Goal: Information Seeking & Learning: Learn about a topic

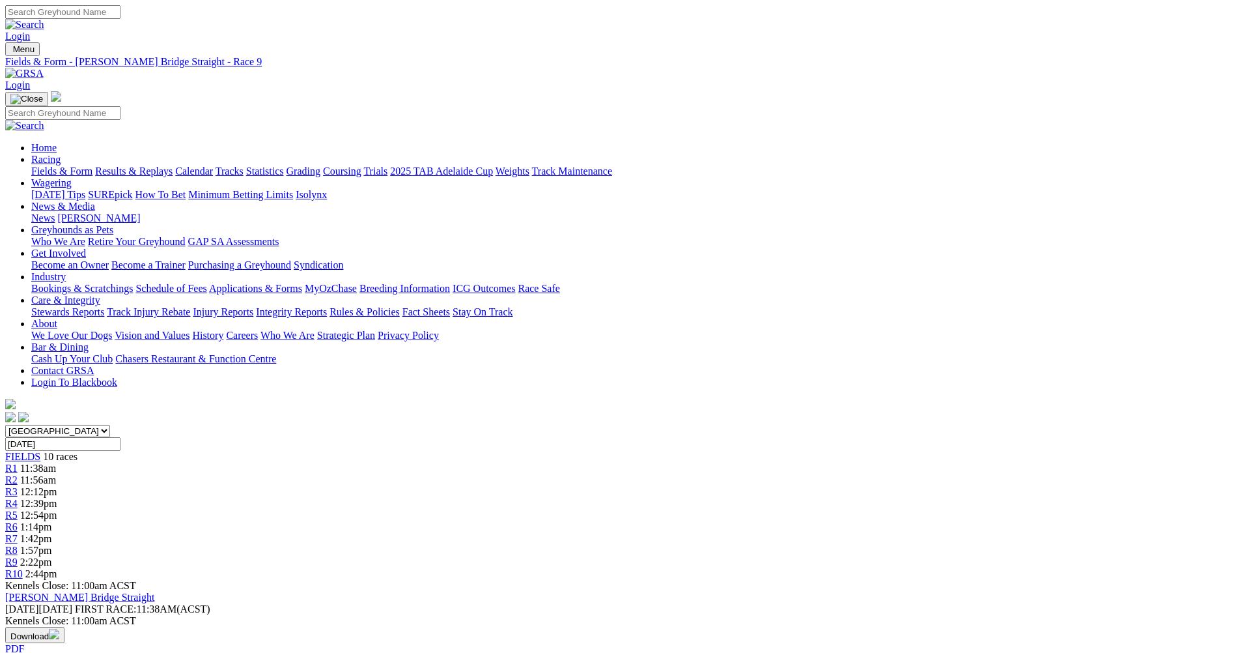
click at [330, 462] on div "R1 11:38am" at bounding box center [617, 468] width 1224 height 12
click at [18, 474] on link "R2" at bounding box center [11, 479] width 12 height 11
click at [470, 486] on div "R3 12:14pm" at bounding box center [617, 492] width 1224 height 12
click at [18, 498] on span "R4" at bounding box center [11, 503] width 12 height 11
click at [18, 509] on span "R5" at bounding box center [11, 514] width 12 height 11
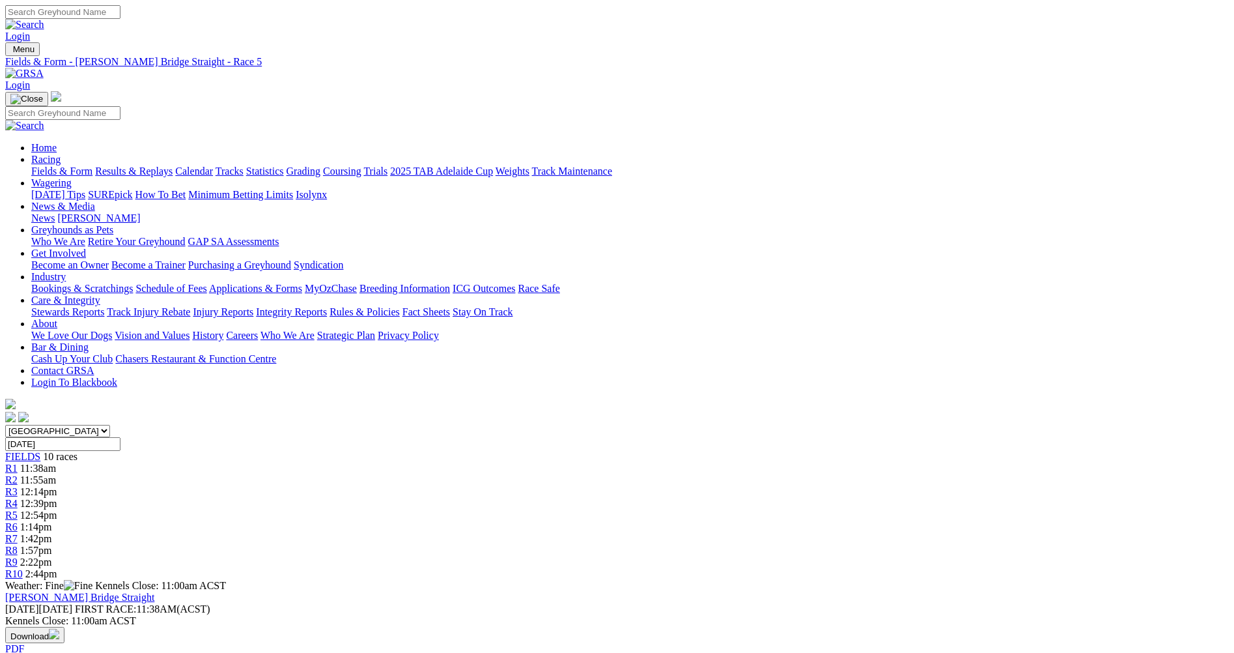
click at [18, 521] on span "R6" at bounding box center [11, 526] width 12 height 11
click at [18, 533] on span "R7" at bounding box center [11, 538] width 12 height 11
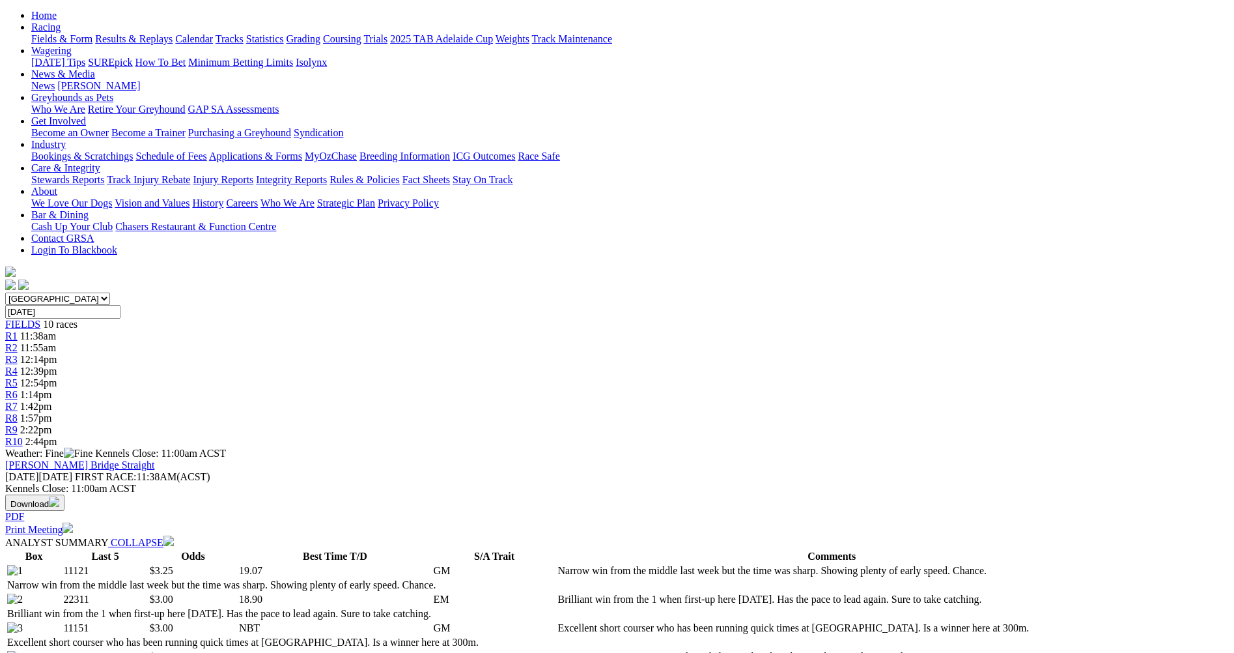
scroll to position [130, 0]
click at [841, 414] on div "R8 1:57pm" at bounding box center [617, 420] width 1224 height 12
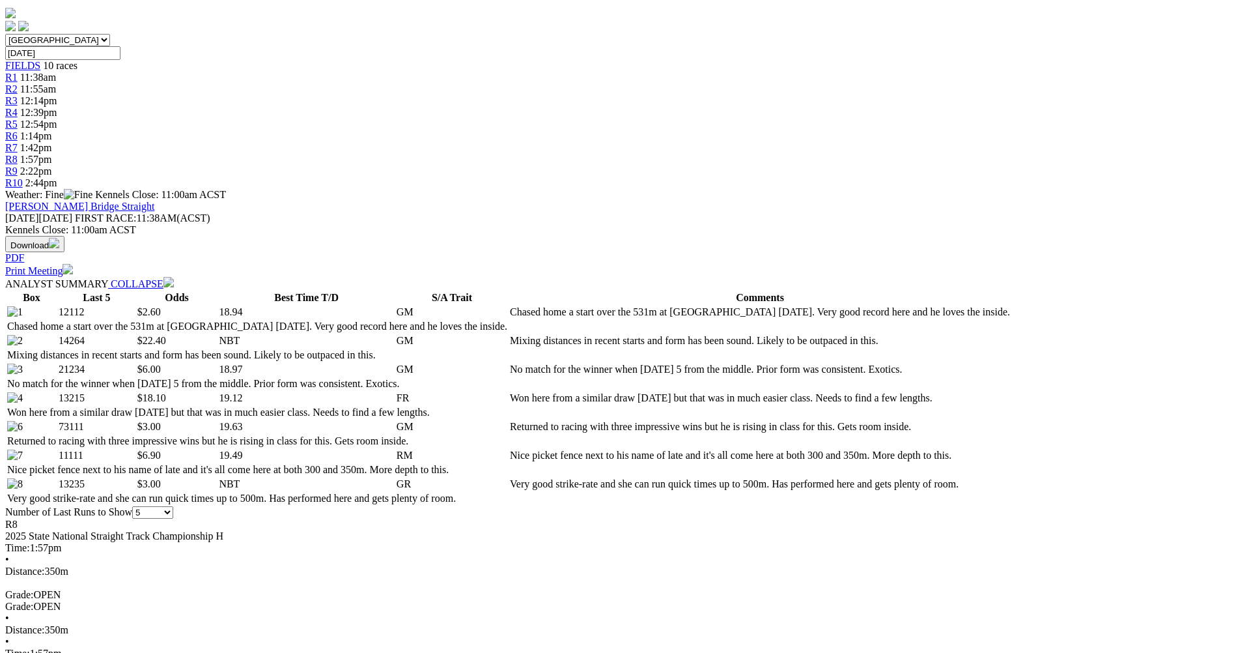
scroll to position [195, 0]
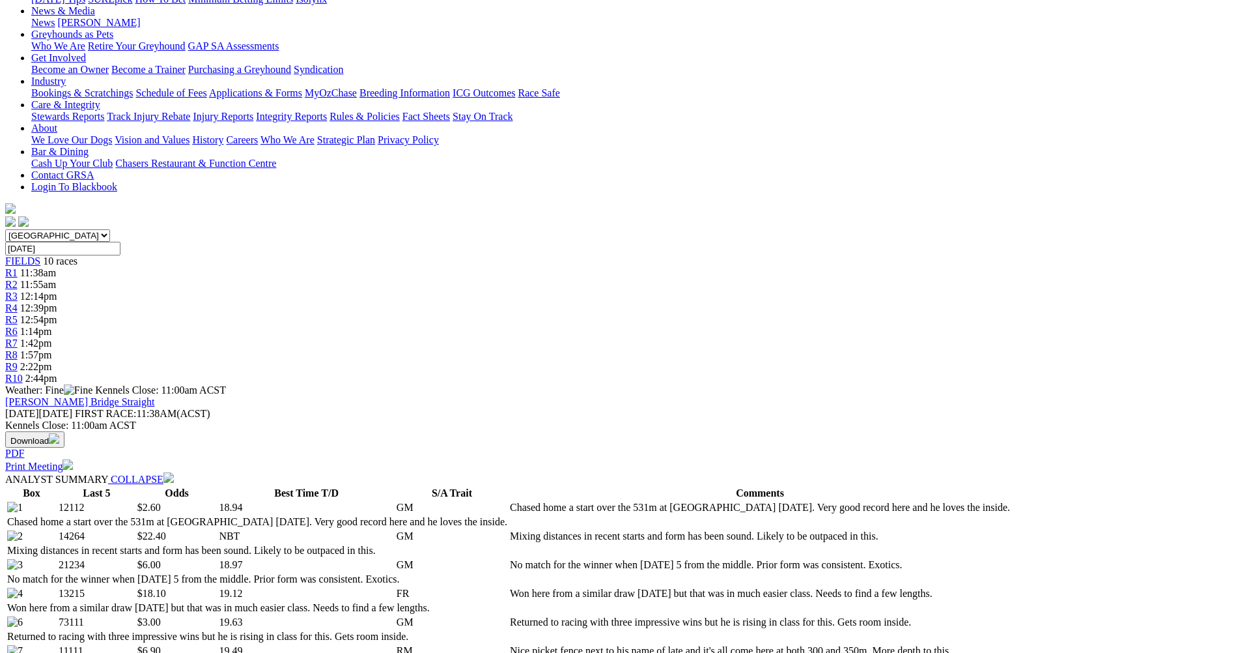
click at [912, 361] on div "R9 2:22pm" at bounding box center [617, 367] width 1224 height 12
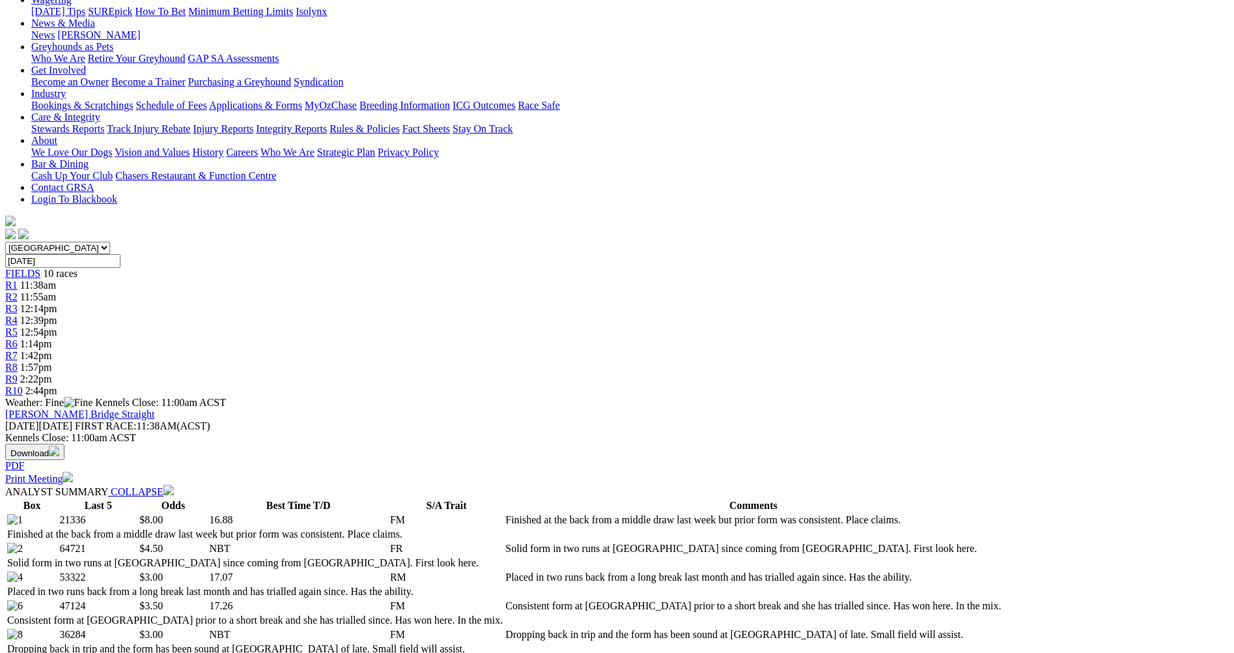
scroll to position [195, 0]
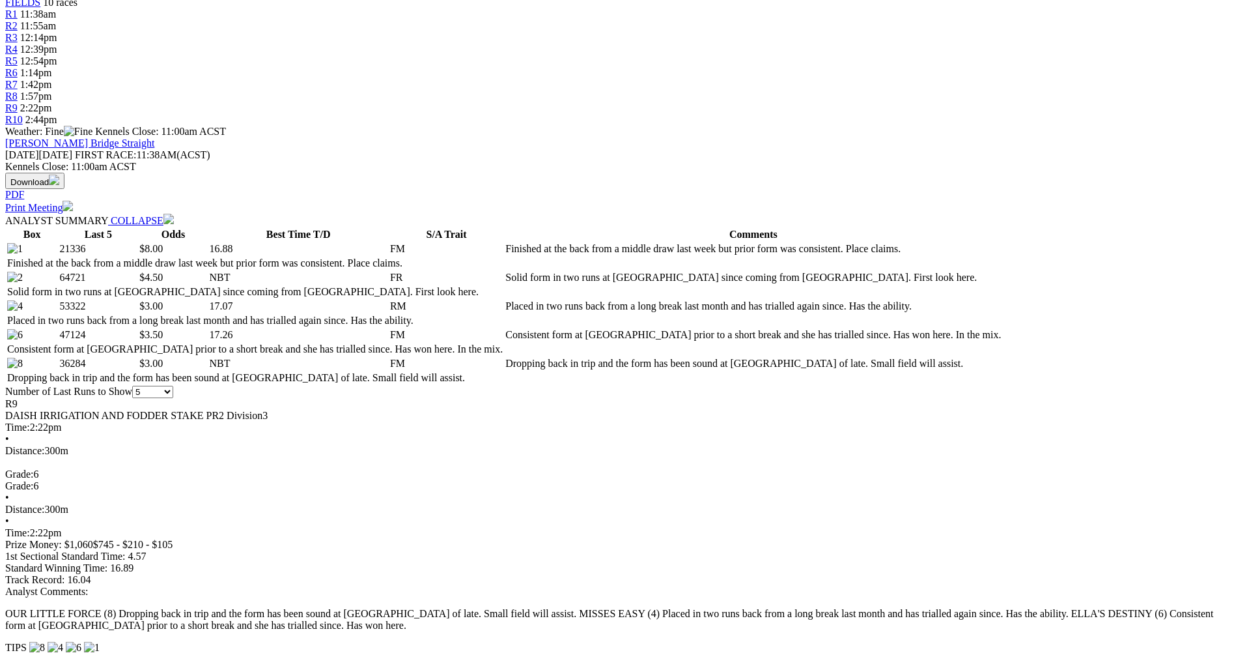
scroll to position [586, 0]
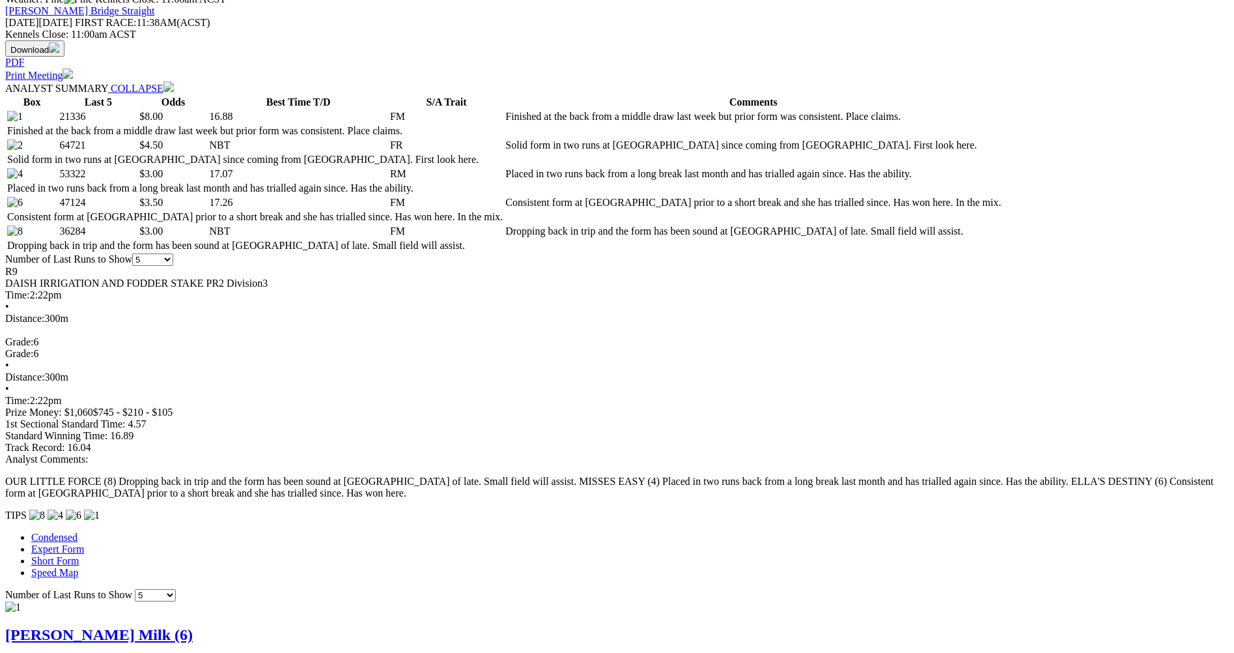
scroll to position [716, 0]
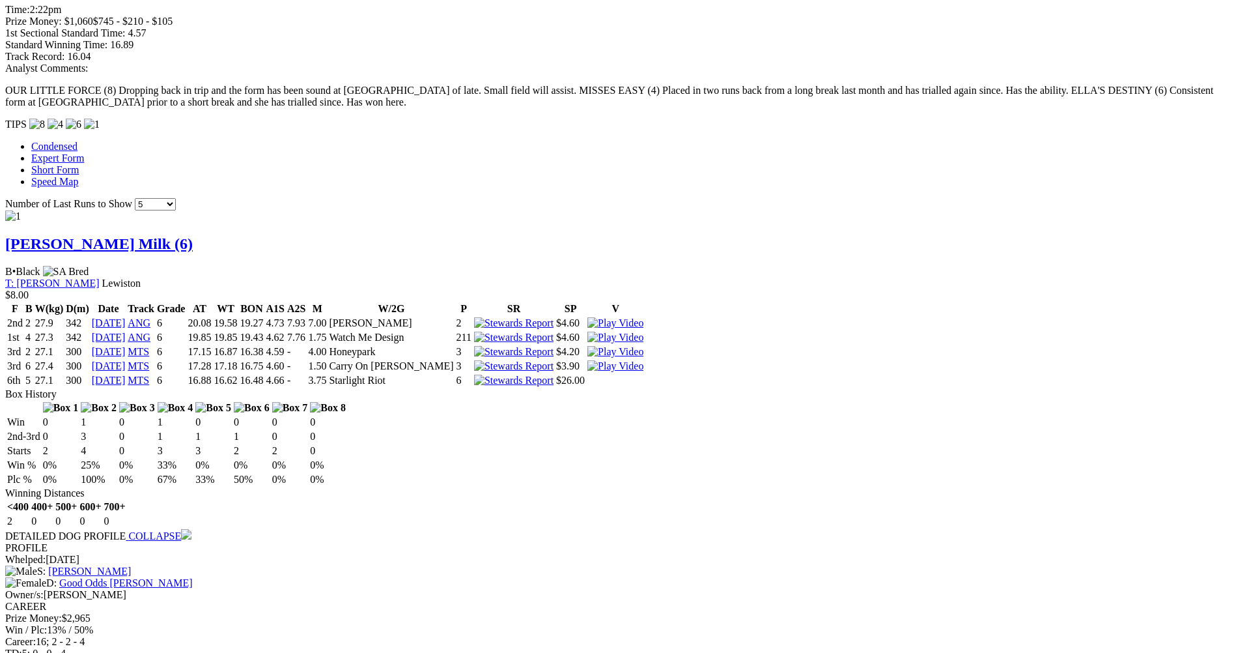
scroll to position [1042, 0]
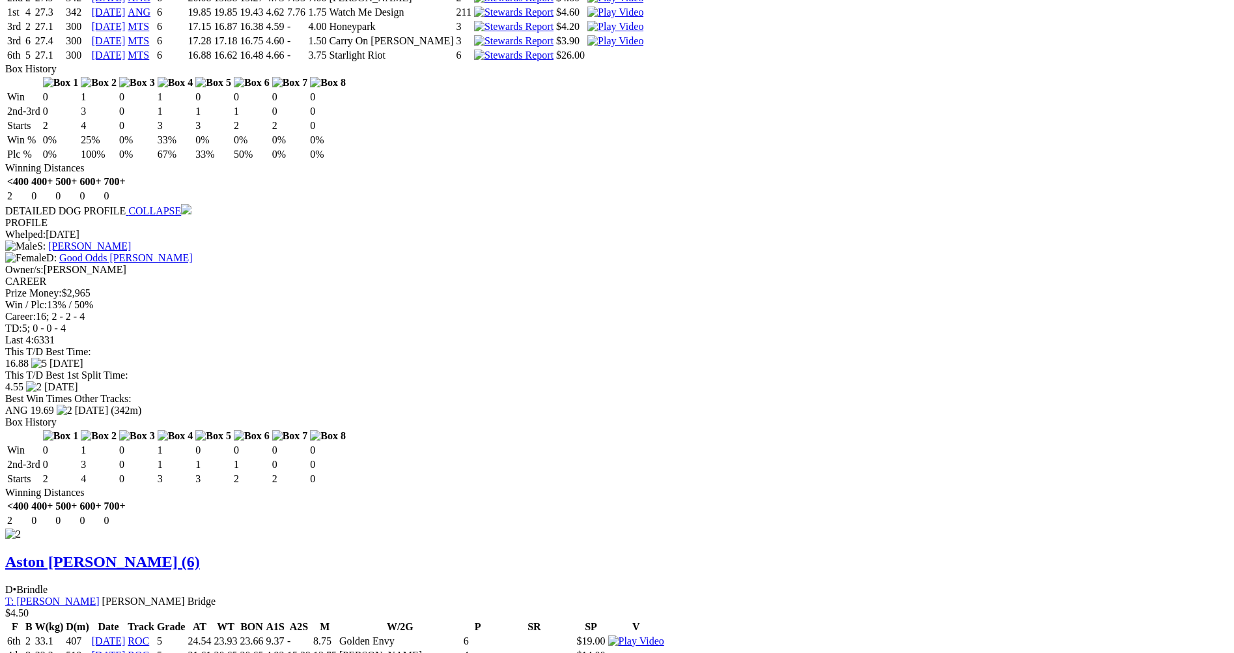
scroll to position [1303, 0]
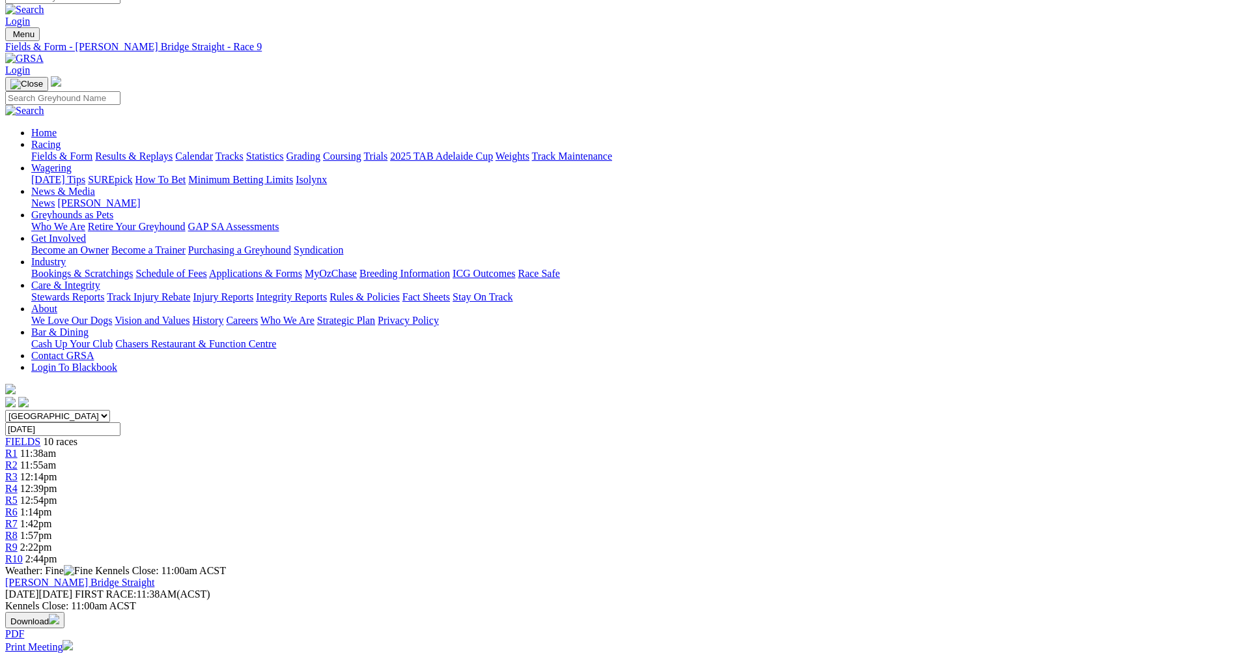
scroll to position [0, 0]
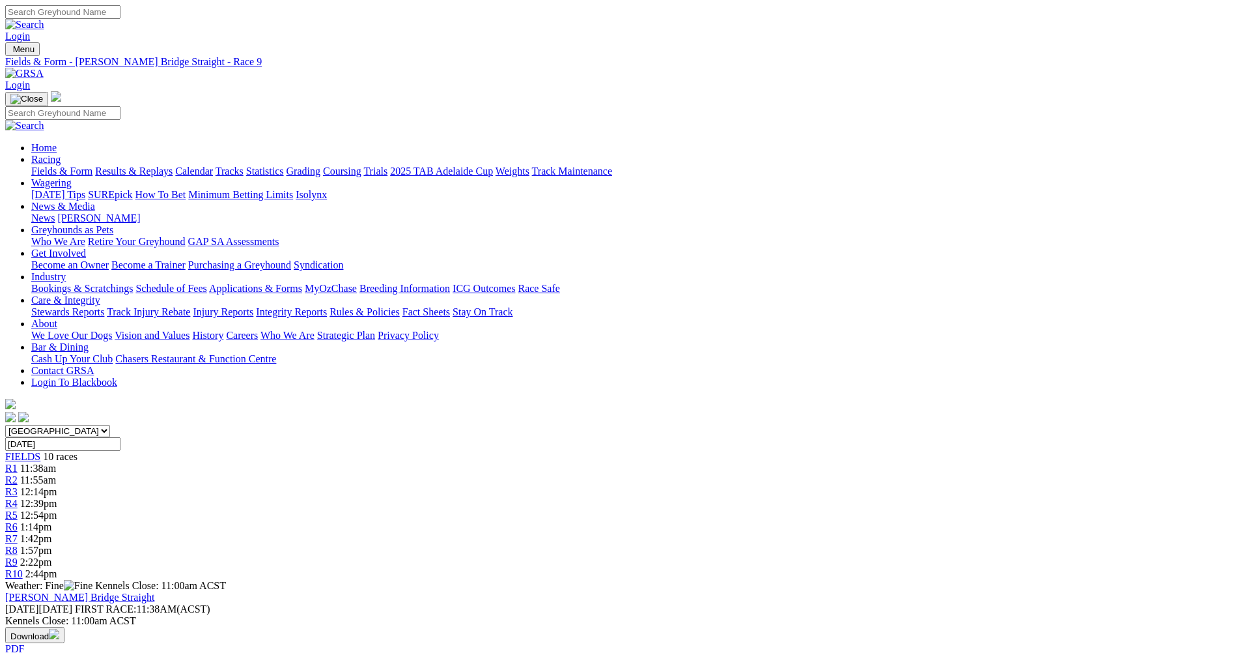
click at [23, 568] on span "R10" at bounding box center [14, 573] width 18 height 11
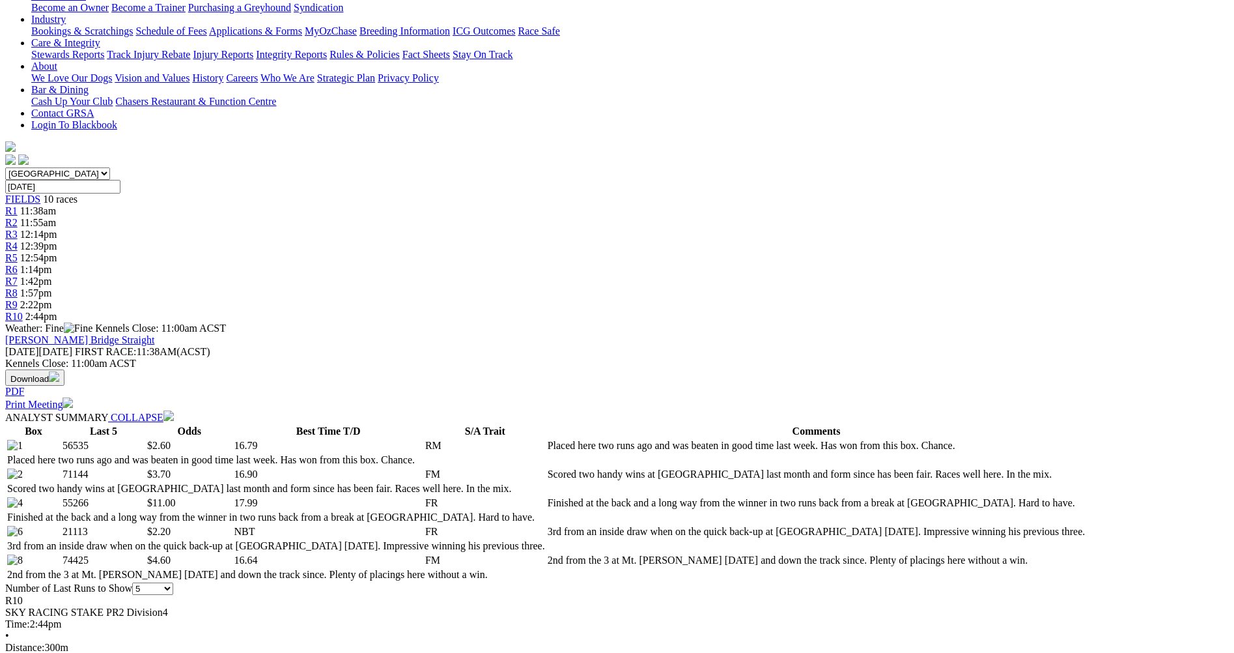
scroll to position [261, 0]
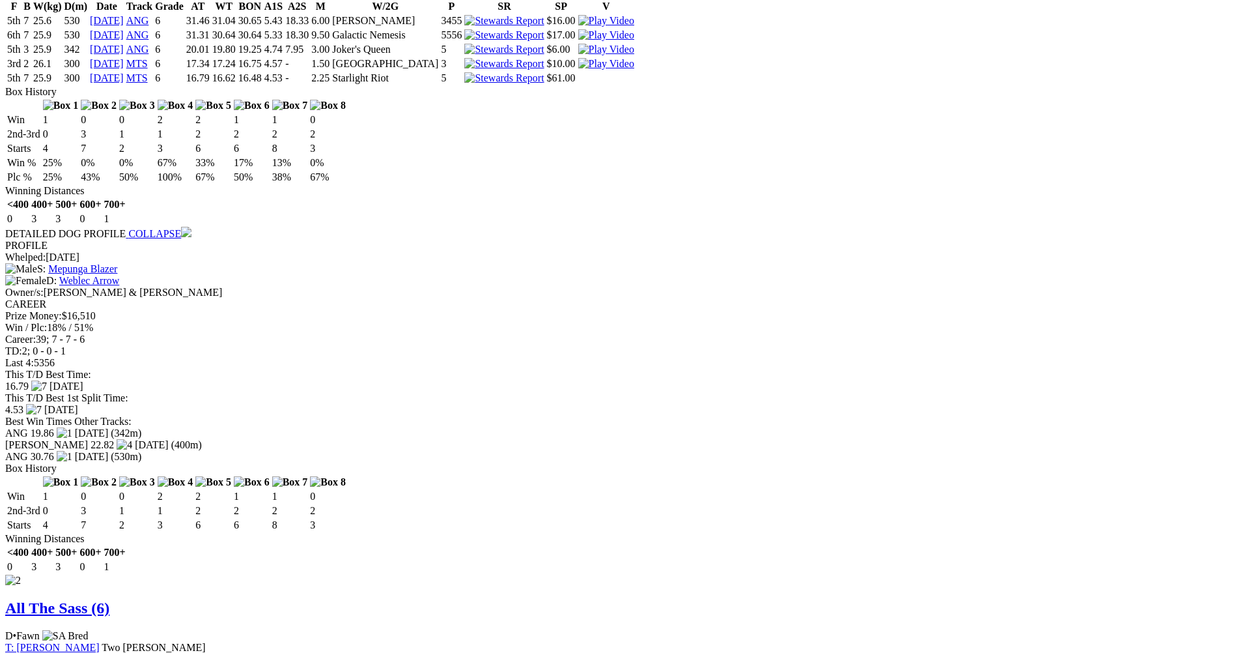
scroll to position [1303, 0]
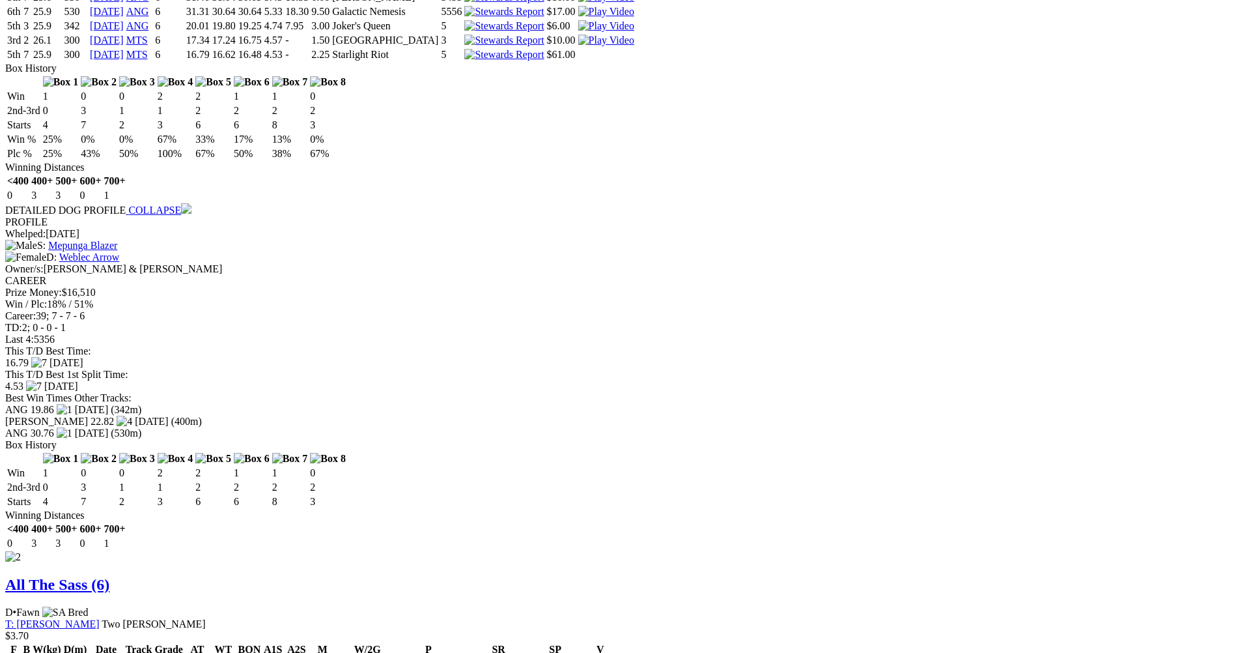
drag, startPoint x: 268, startPoint y: 127, endPoint x: 275, endPoint y: 126, distance: 7.9
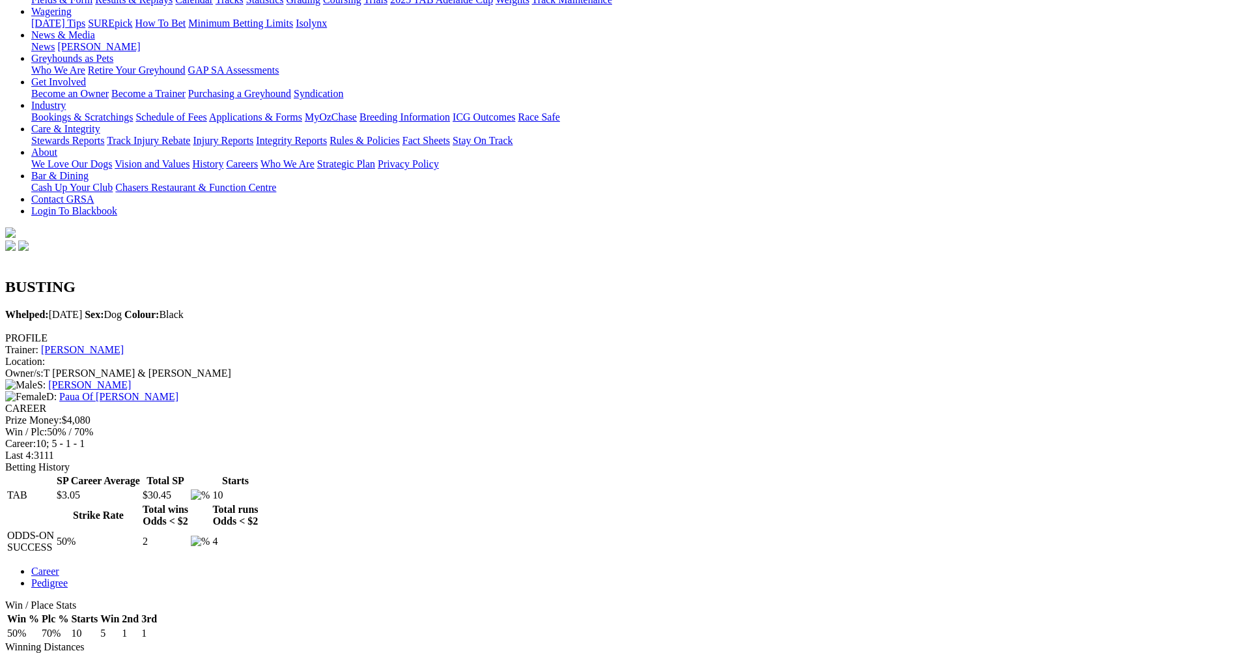
scroll to position [195, 0]
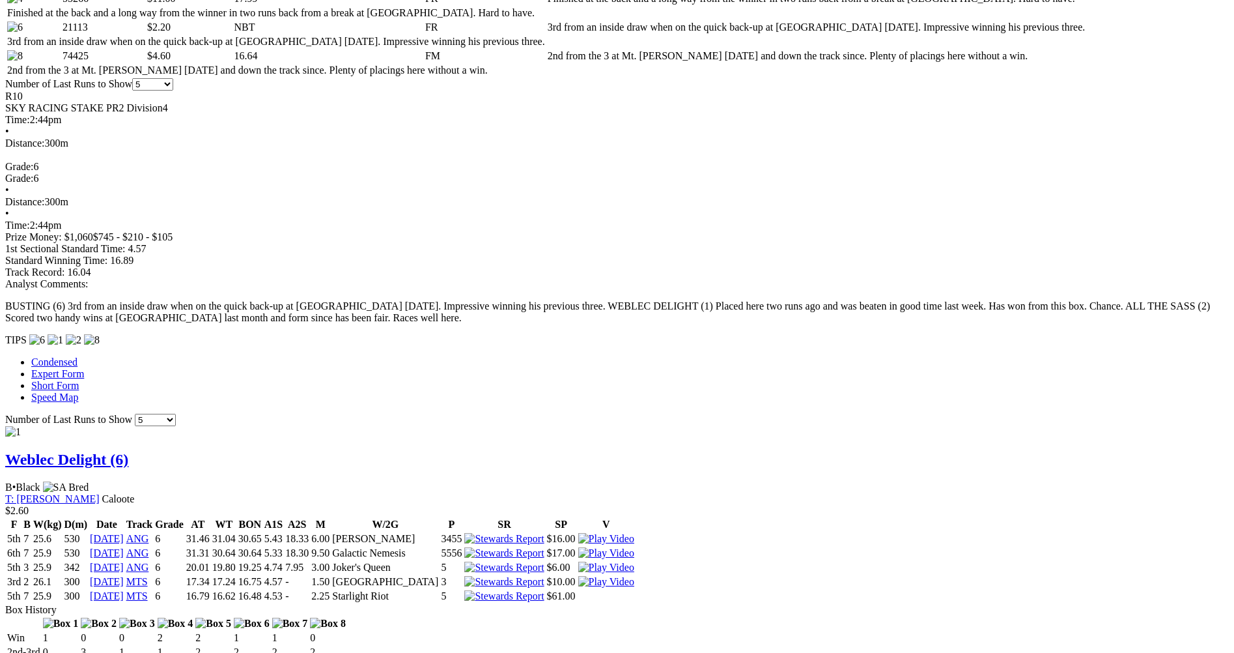
scroll to position [782, 0]
